Goal: Book appointment/travel/reservation

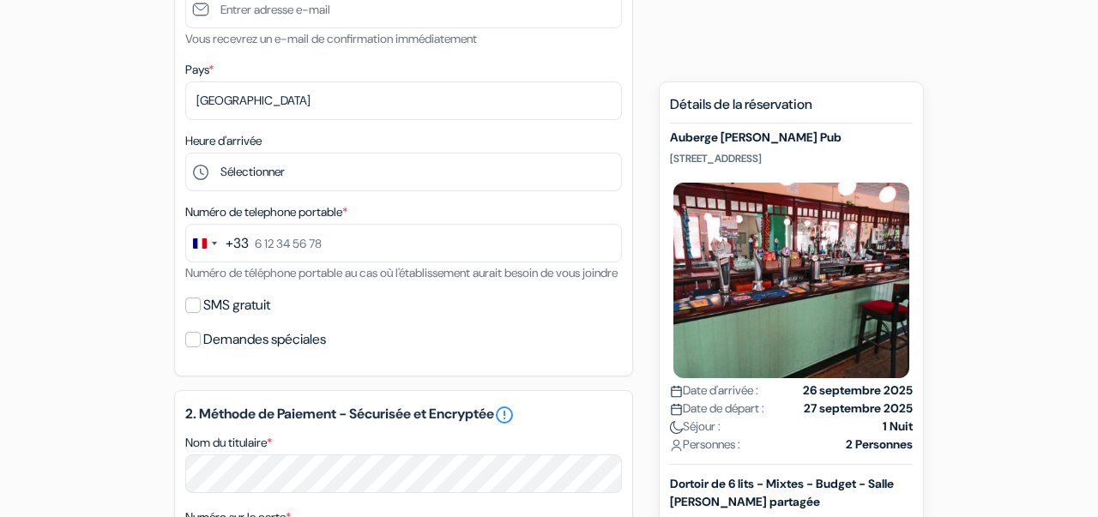
scroll to position [492, 0]
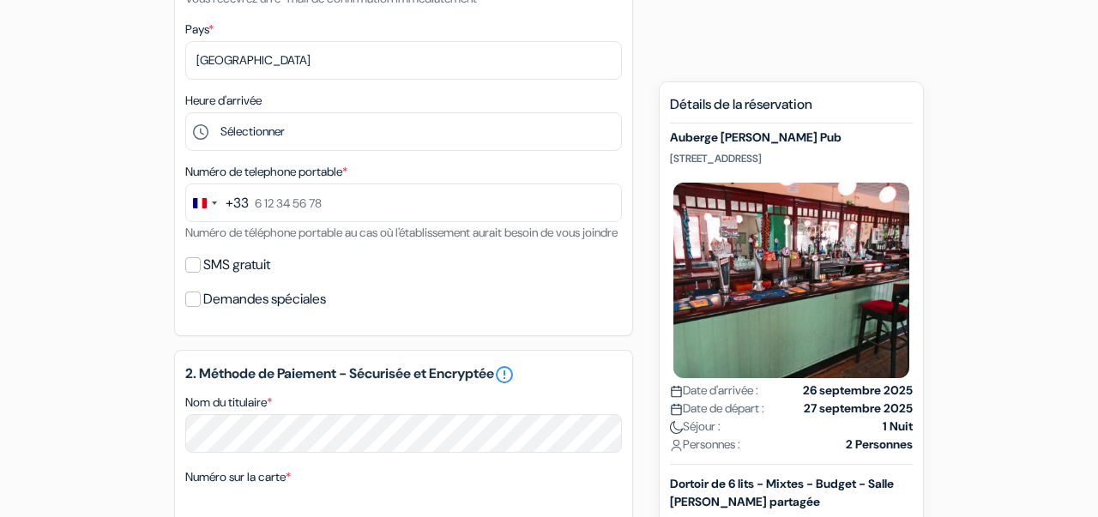
click at [648, 143] on div "add_box Auberge [PERSON_NAME][GEOGRAPHIC_DATA] [STREET_ADDRESS] Détails de l'ét…" at bounding box center [549, 367] width 978 height 1404
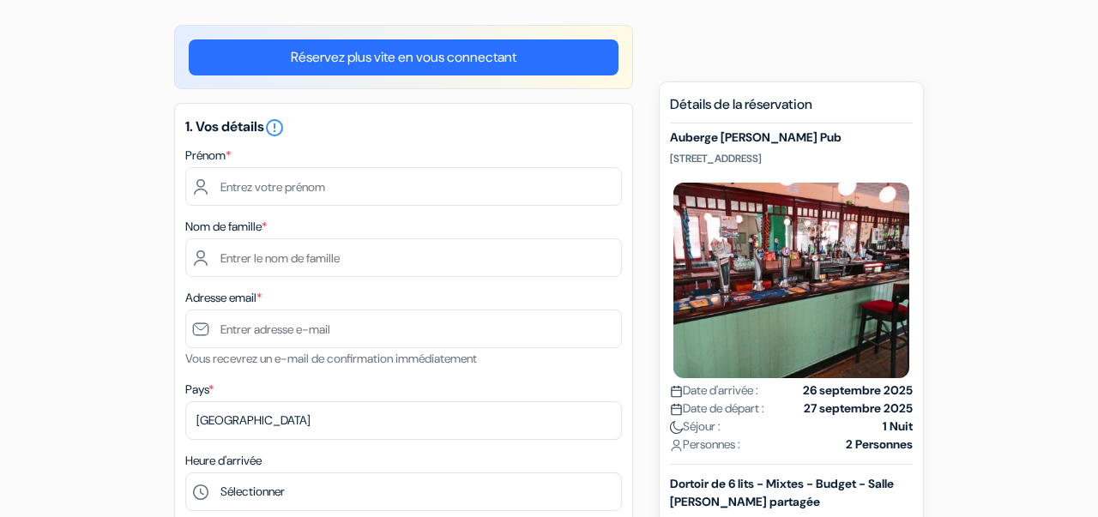
scroll to position [134, 0]
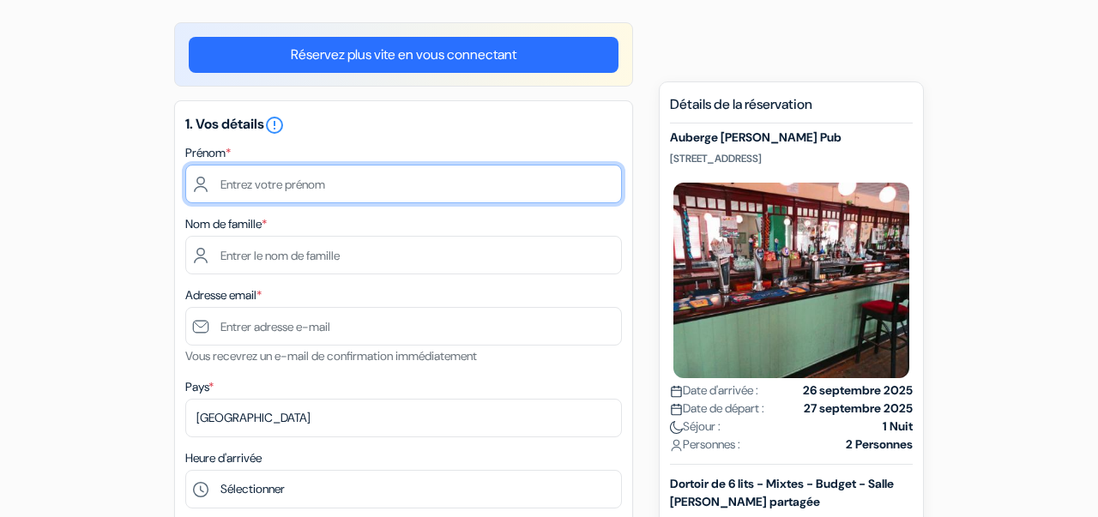
click at [292, 180] on input "text" at bounding box center [403, 184] width 437 height 39
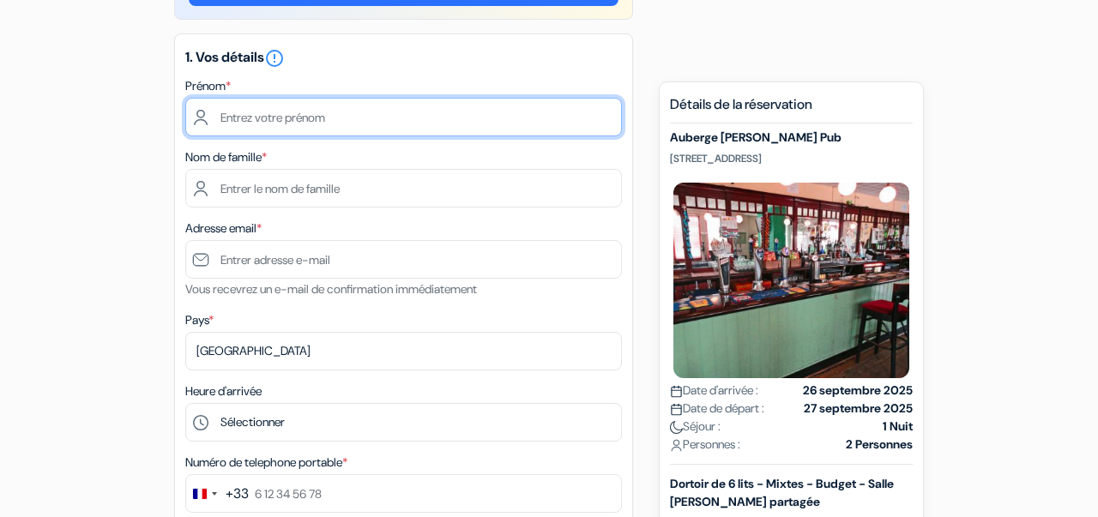
scroll to position [198, 0]
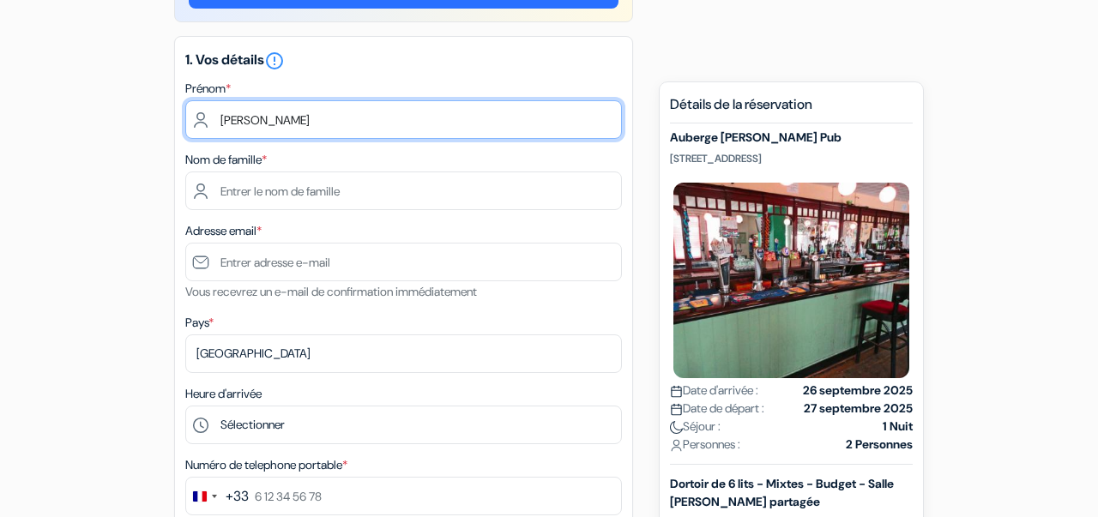
type input "[PERSON_NAME]"
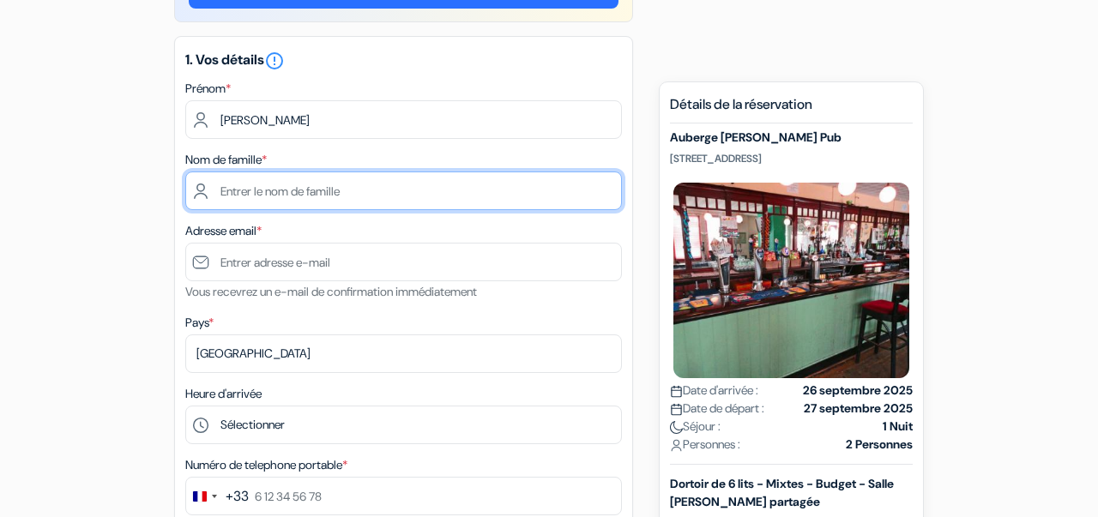
click at [305, 203] on input "text" at bounding box center [403, 191] width 437 height 39
type input "Hudeley"
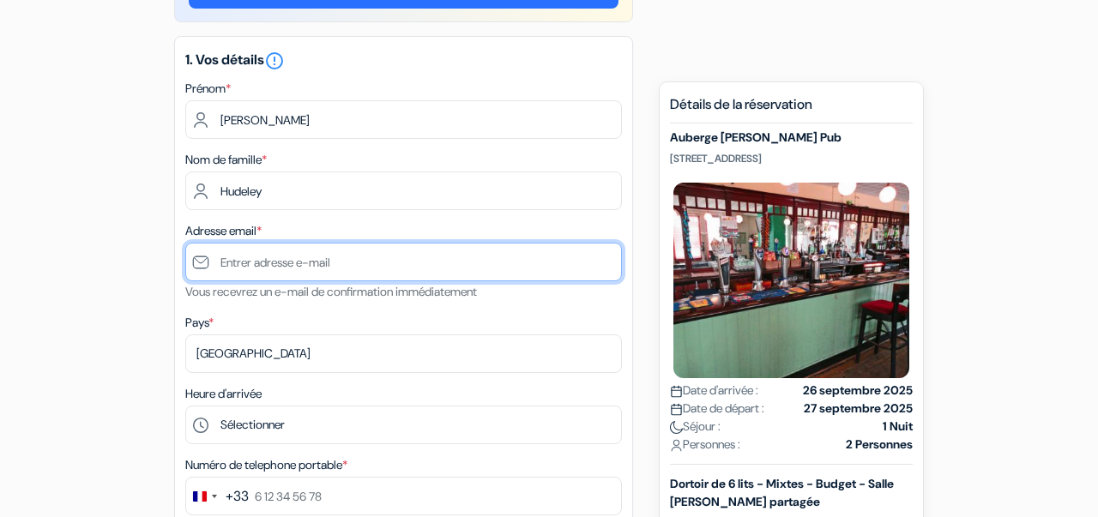
click at [294, 265] on input "text" at bounding box center [403, 262] width 437 height 39
type input "[EMAIL_ADDRESS][DOMAIN_NAME]"
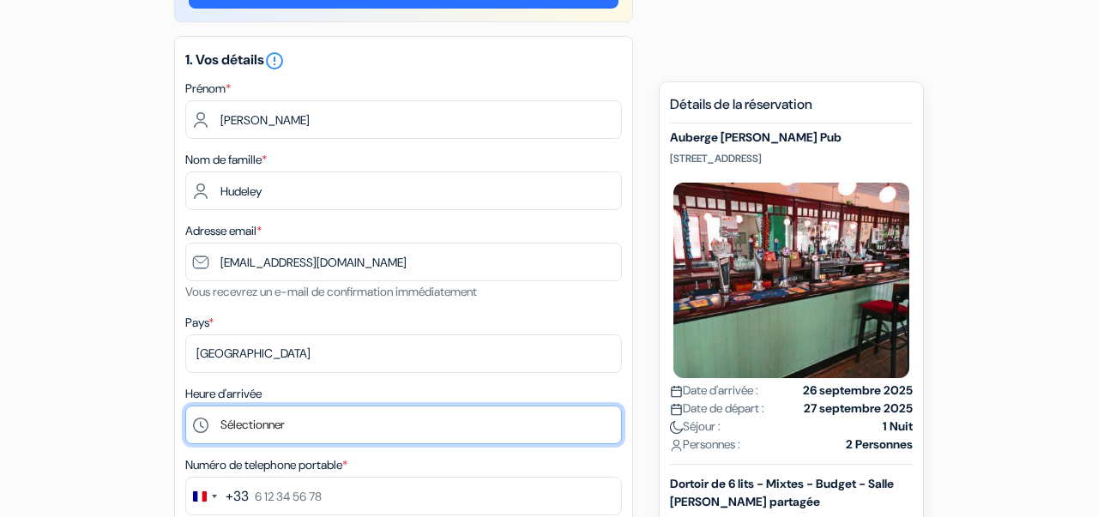
click at [185, 406] on select "Sélectionner 1:00 2:00 3:00 4:00 5:00 6:00 7:00 8:00 9:00 10:00 11:00 12:00 13:…" at bounding box center [403, 425] width 437 height 39
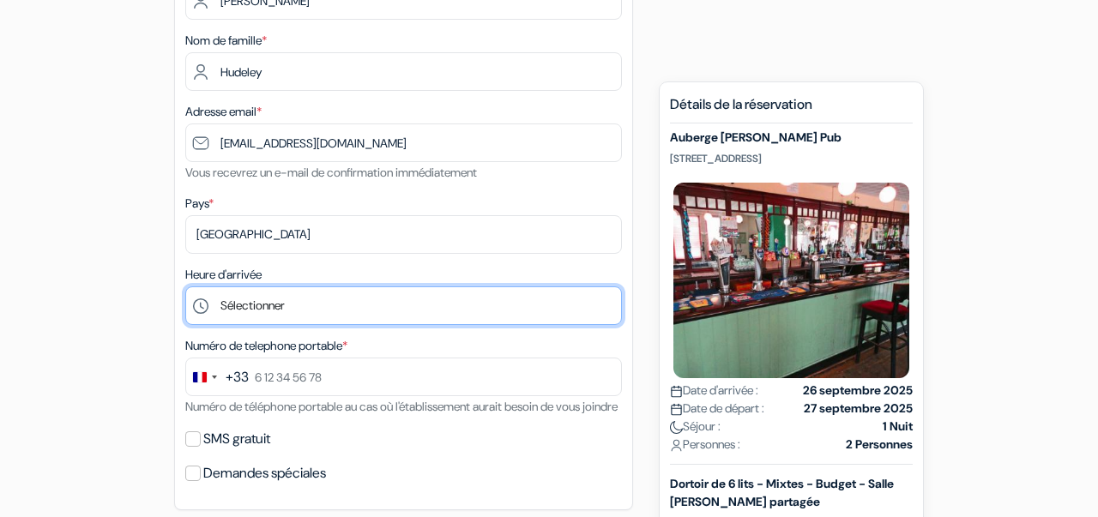
scroll to position [370, 0]
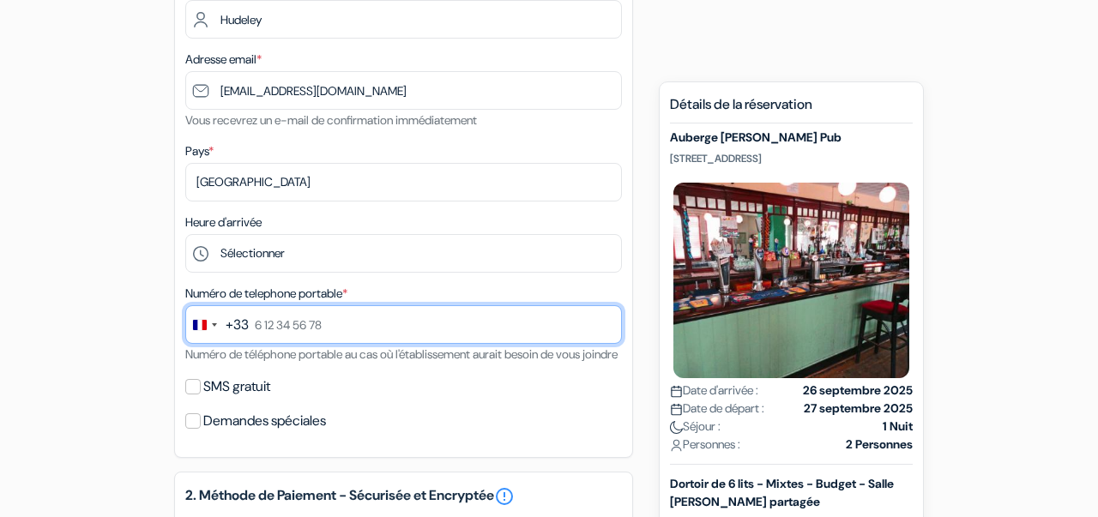
click at [362, 324] on input "text" at bounding box center [403, 324] width 437 height 39
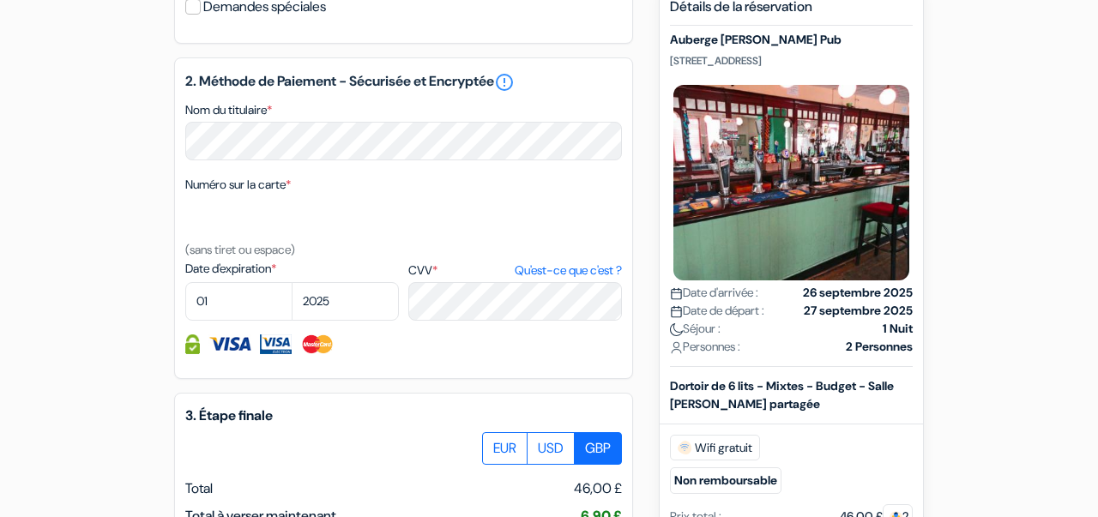
scroll to position [782, 0]
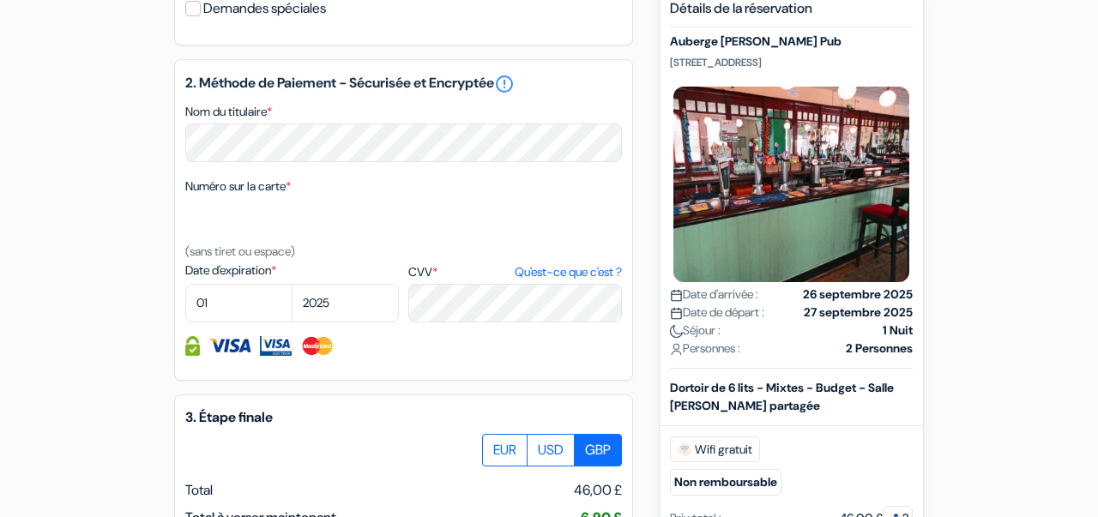
type input "6 79 91 58 80"
click at [185, 284] on select "01 02 03 04 05 06 07 08 09 10 11 12" at bounding box center [238, 303] width 107 height 39
select select "10"
click option "10" at bounding box center [0, 0] width 0 height 0
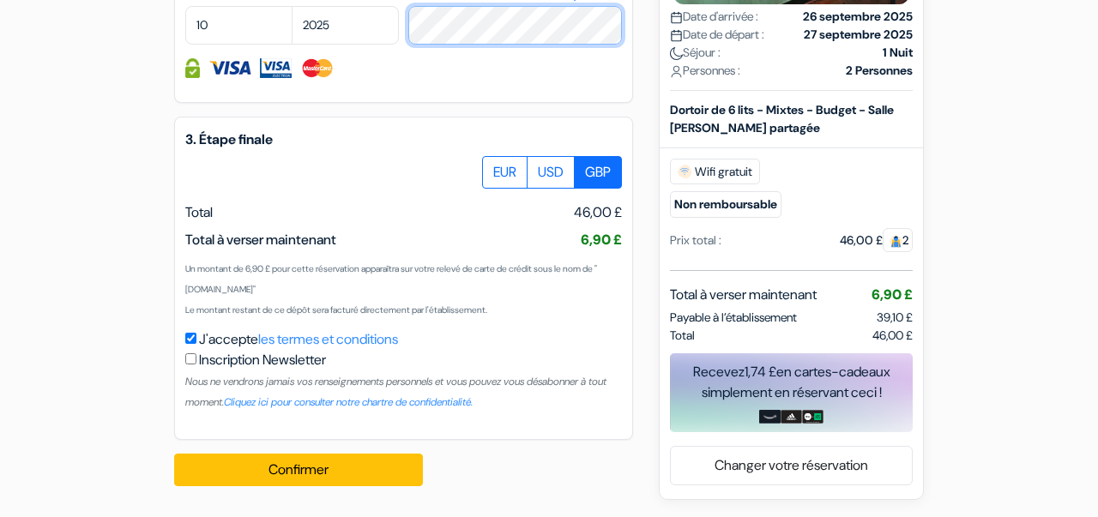
scroll to position [1085, 0]
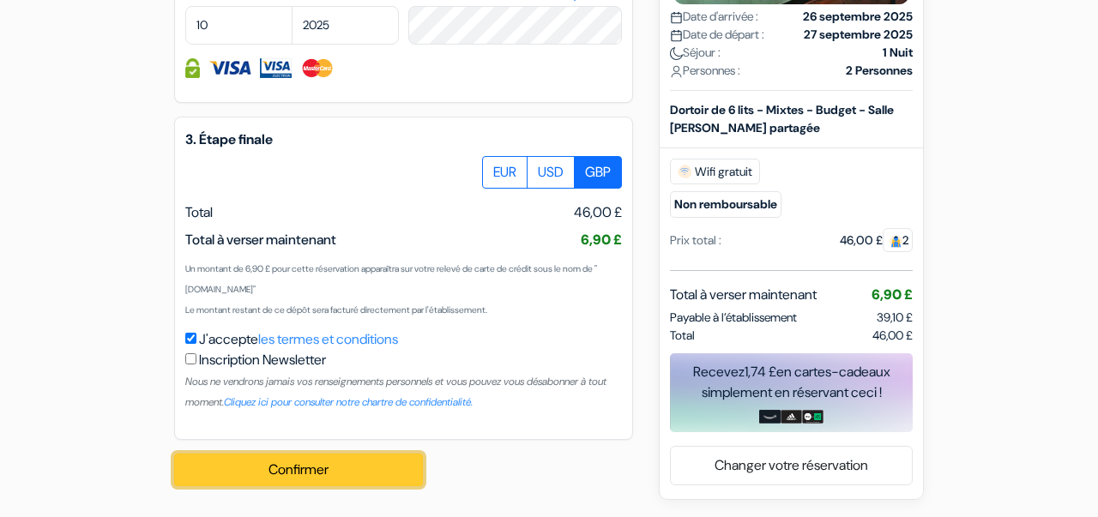
click at [276, 473] on button "Confirmer Loading..." at bounding box center [298, 470] width 249 height 33
